Goal: Check status: Check status

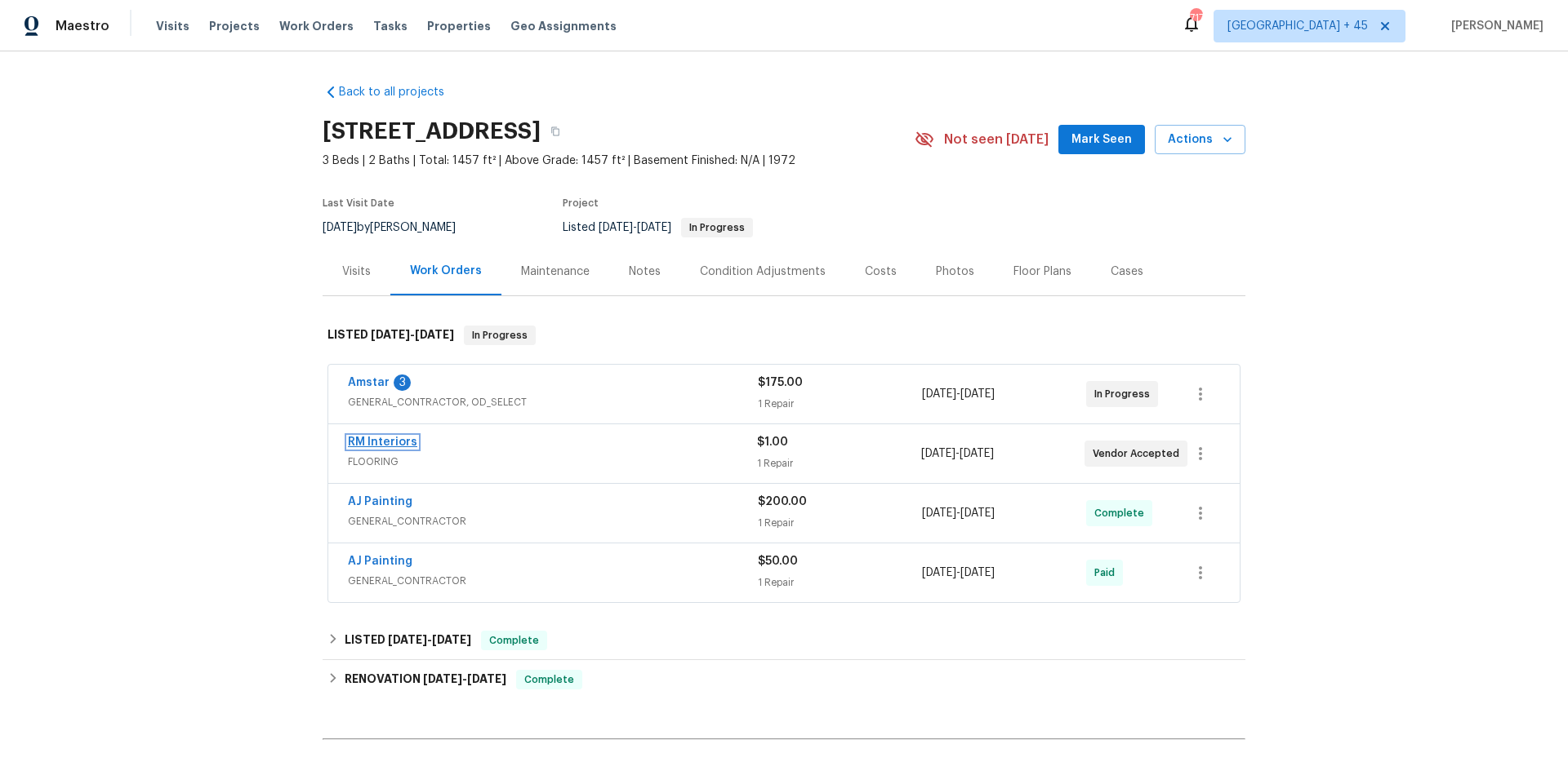
click at [385, 444] on link "RM Interiors" at bounding box center [383, 442] width 69 height 11
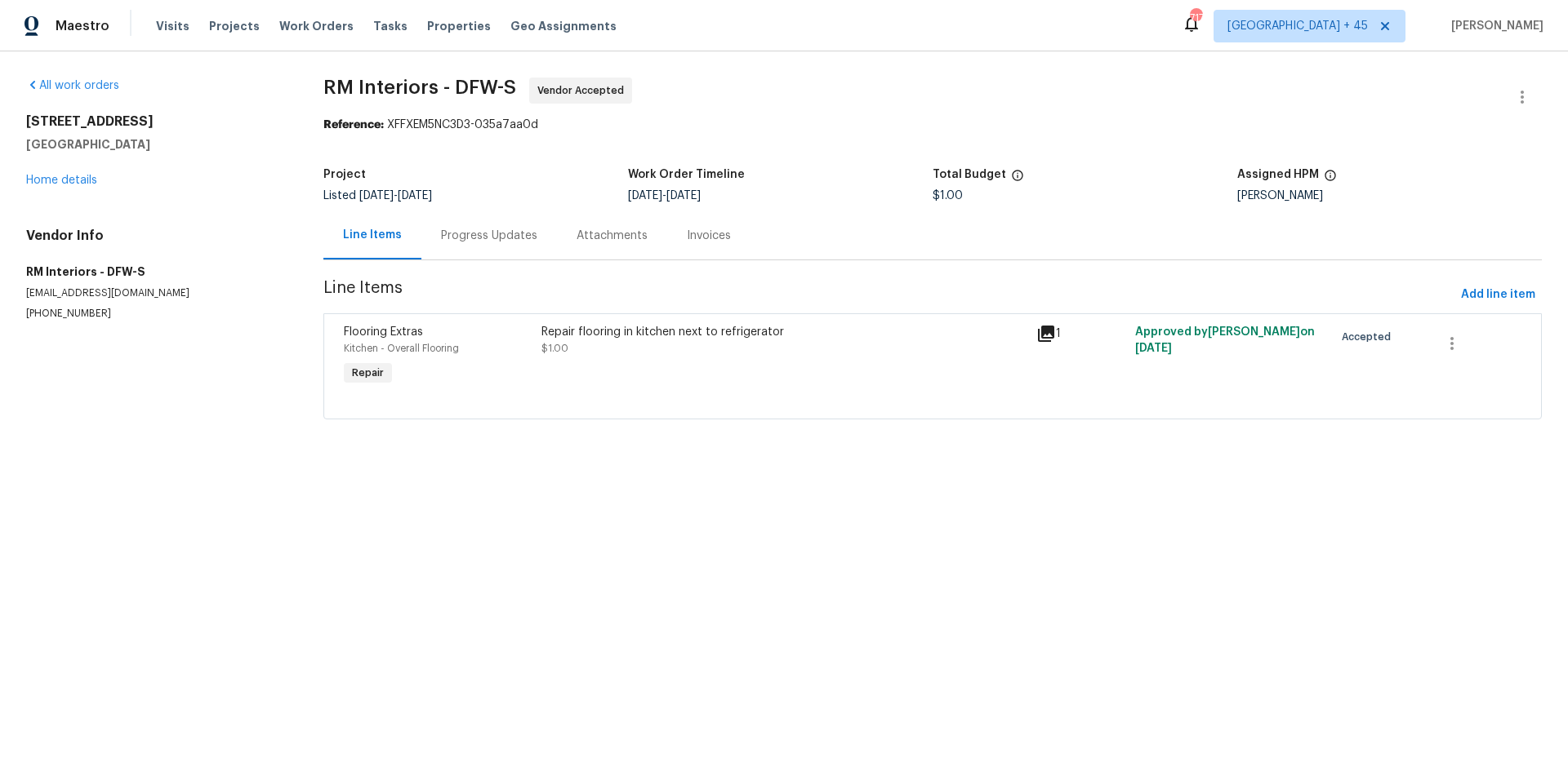
click at [477, 242] on div "Progress Updates" at bounding box center [490, 236] width 97 height 16
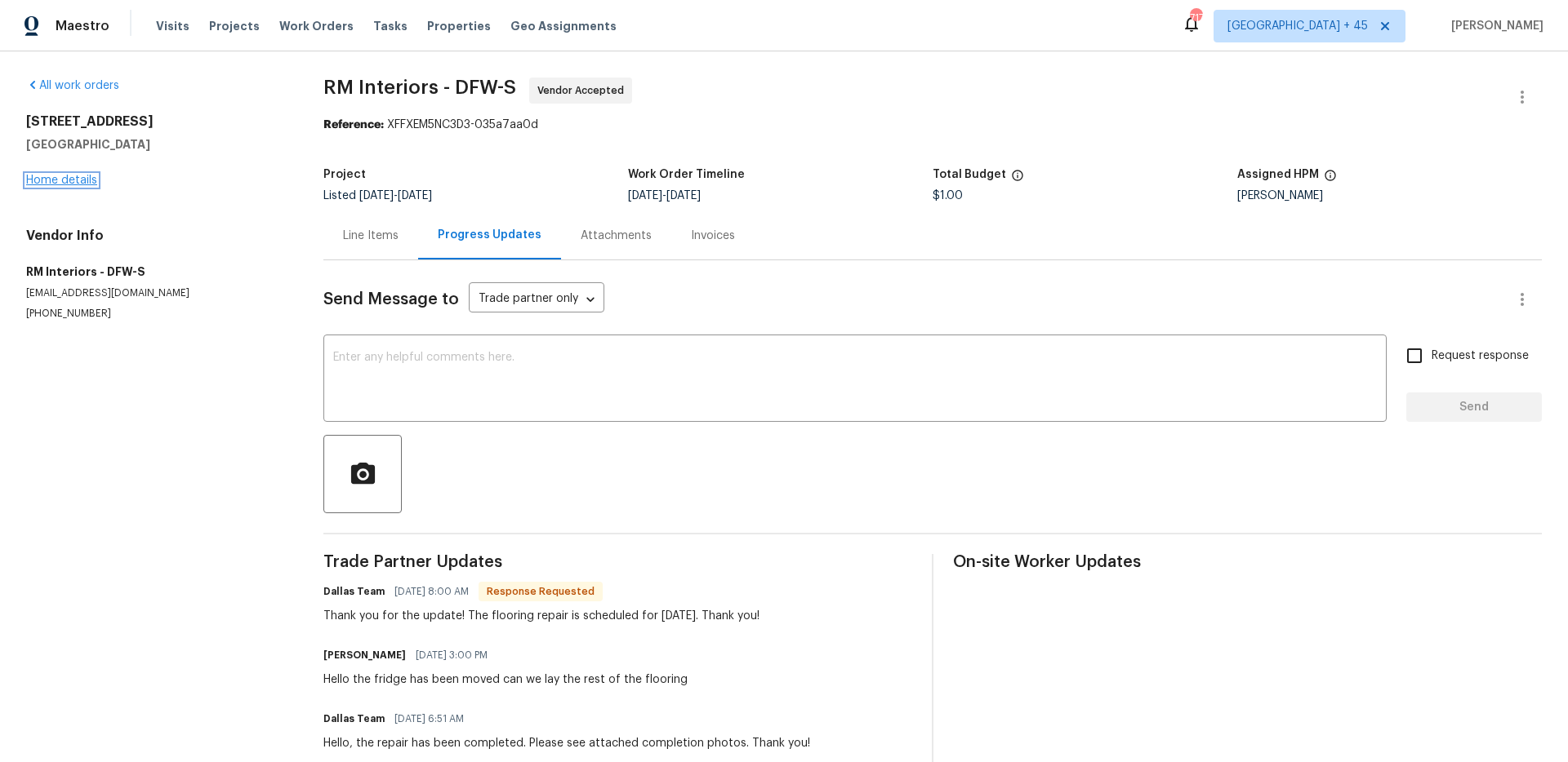
click at [58, 181] on link "Home details" at bounding box center [61, 179] width 71 height 11
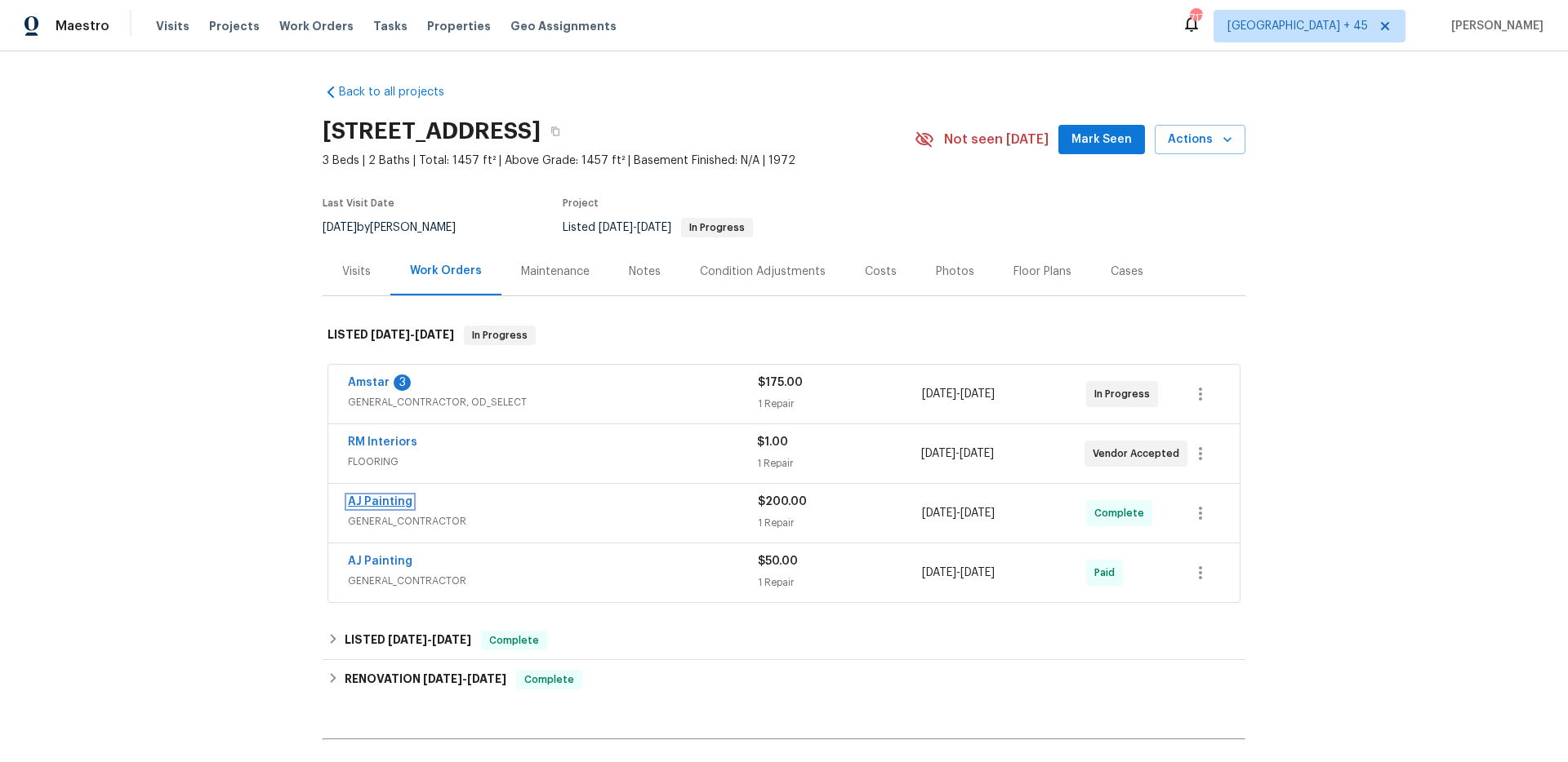
click at [384, 503] on link "AJ Painting" at bounding box center [380, 501] width 65 height 11
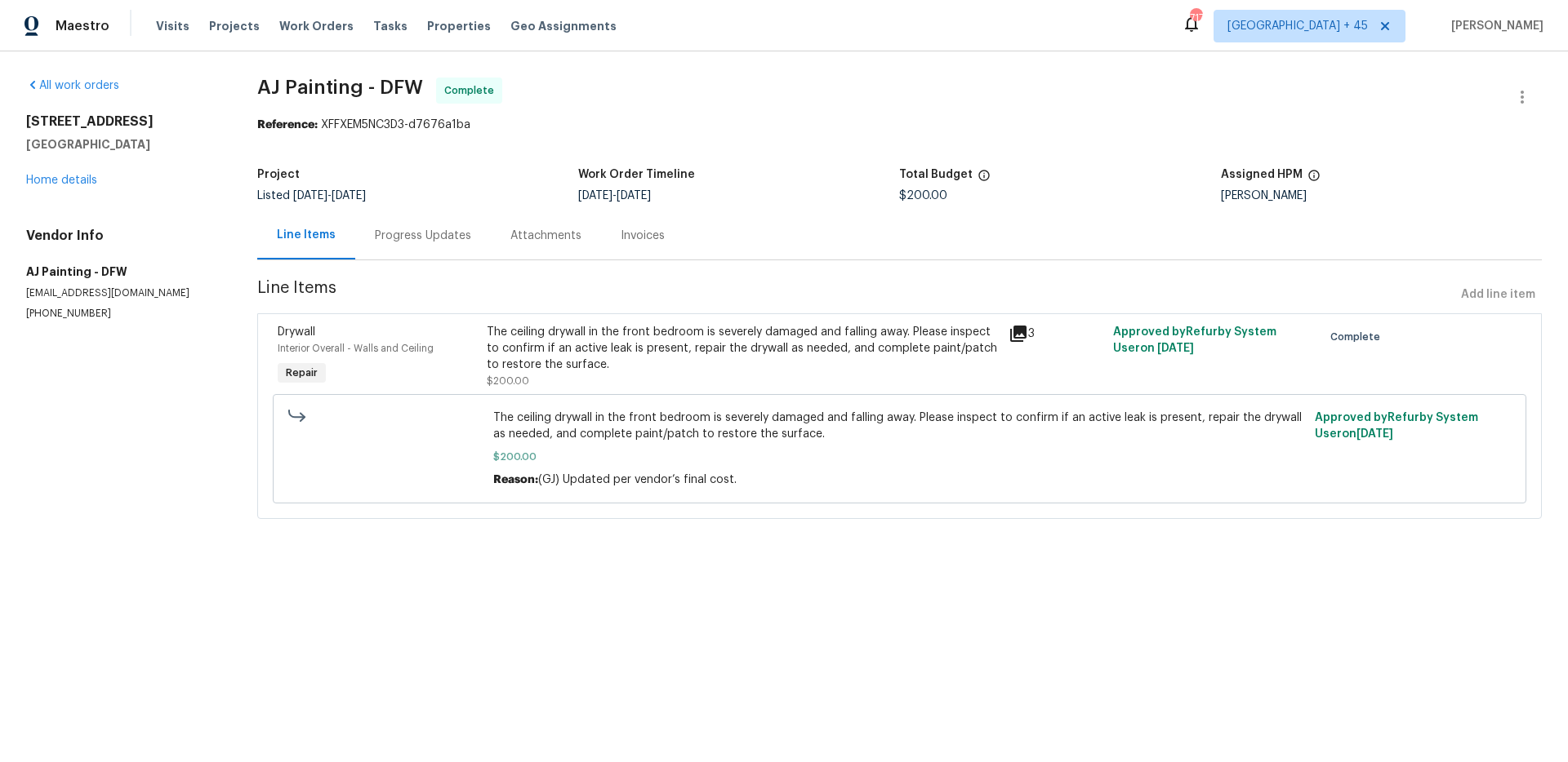
click at [464, 240] on div "Progress Updates" at bounding box center [423, 236] width 97 height 16
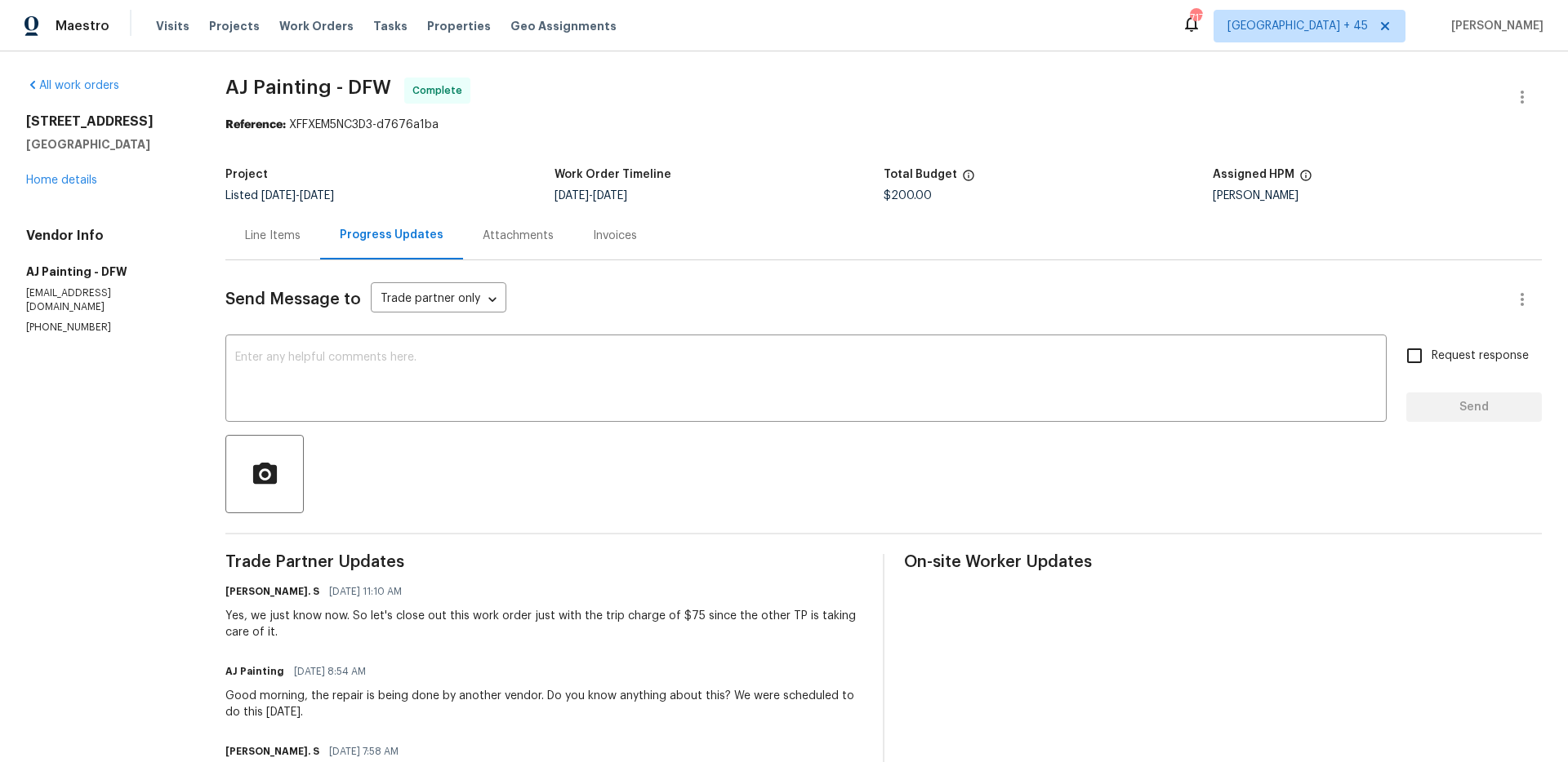
click at [59, 189] on div "All work orders [STREET_ADDRESS][PERSON_NAME] Home details Vendor Info AJ Paint…" at bounding box center [105, 206] width 160 height 257
click at [60, 174] on link "Home details" at bounding box center [61, 179] width 71 height 11
